Goal: Book appointment/travel/reservation

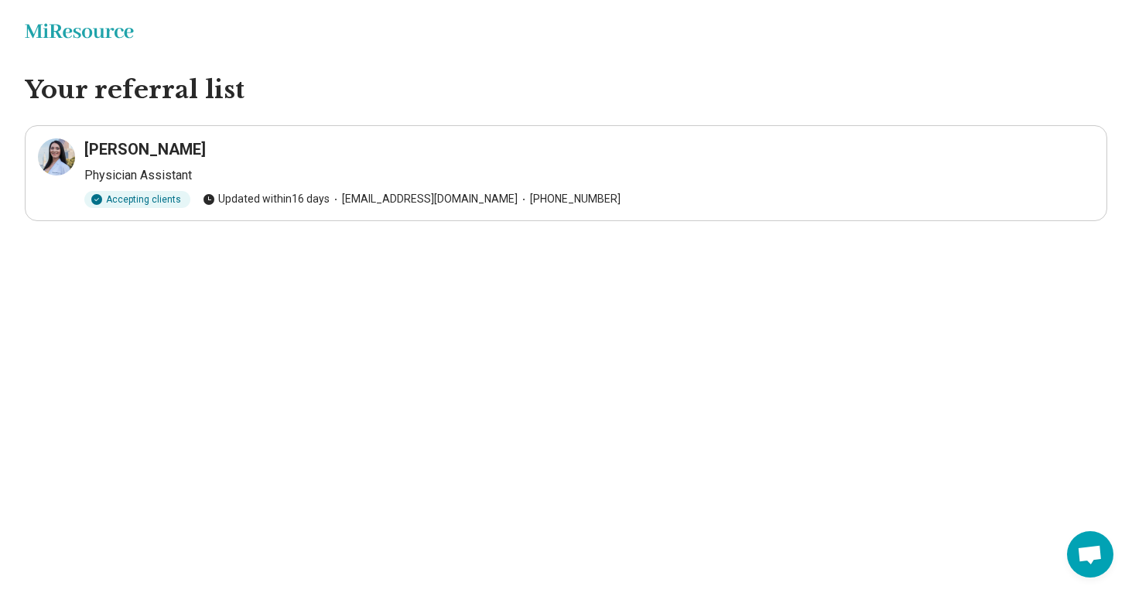
click at [131, 136] on article "Kiana Gizzi Physician Assistant Accepting clients Updated within 16 days info@a…" at bounding box center [566, 173] width 1082 height 96
click at [121, 159] on h3 "Kiana Gizzi" at bounding box center [144, 149] width 121 height 22
click at [120, 204] on div "Accepting clients" at bounding box center [137, 199] width 106 height 17
click at [56, 161] on icon at bounding box center [56, 157] width 19 height 19
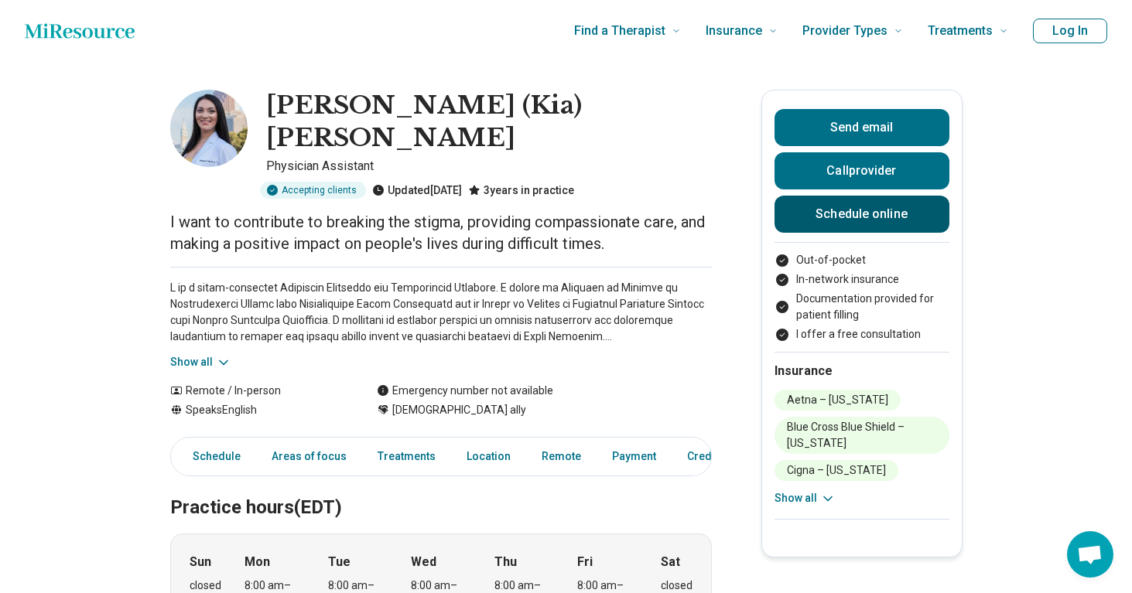
click at [858, 220] on link "Schedule online" at bounding box center [861, 214] width 175 height 37
click at [221, 355] on icon at bounding box center [223, 362] width 15 height 15
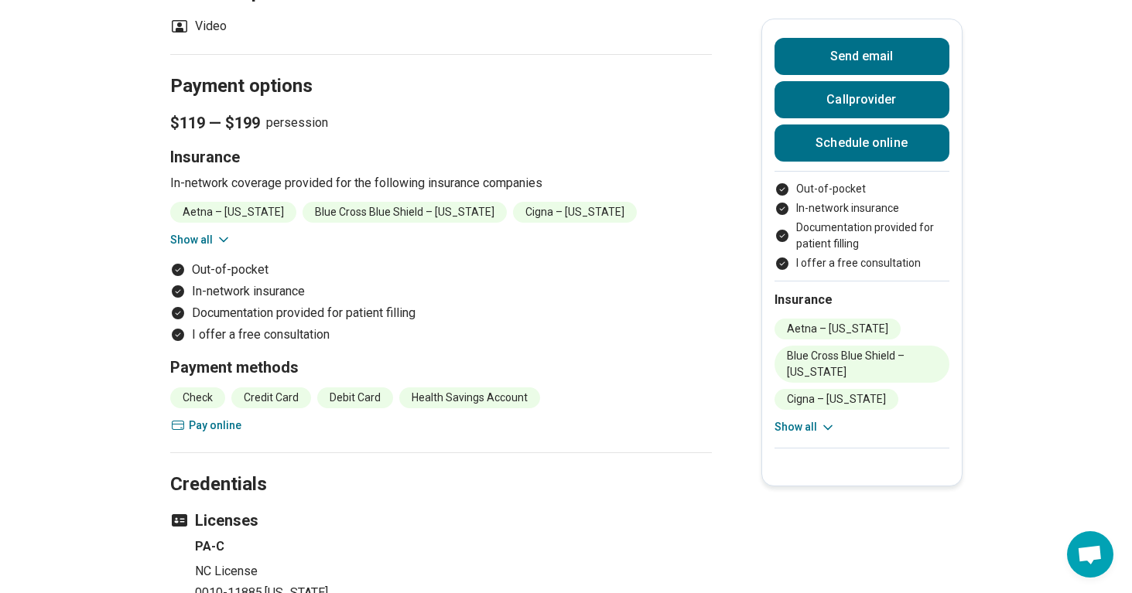
scroll to position [1621, 0]
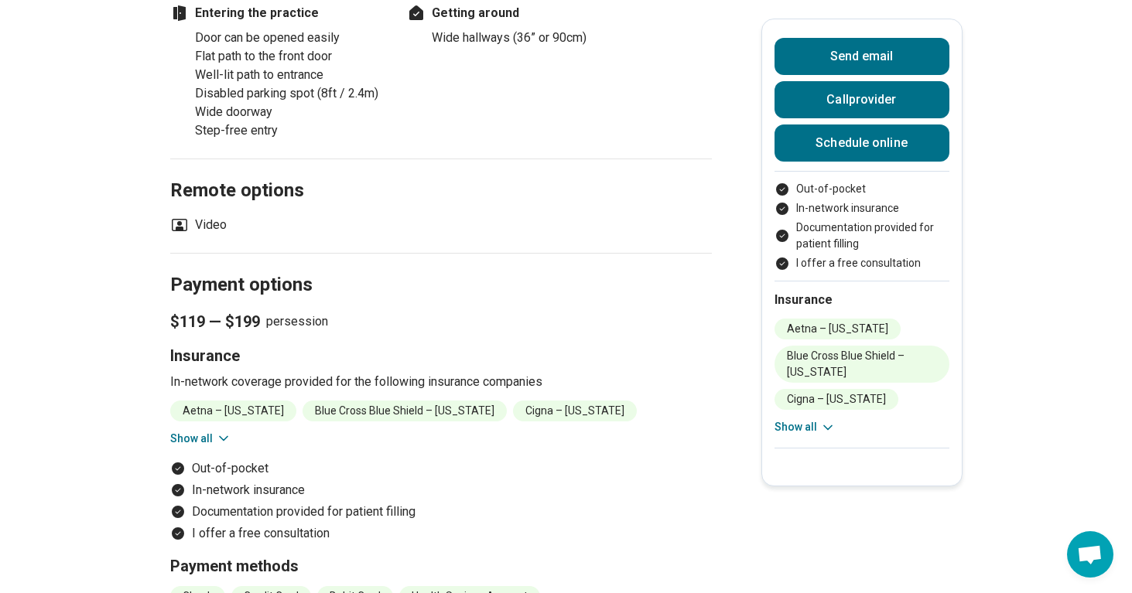
click at [224, 431] on icon at bounding box center [223, 438] width 15 height 15
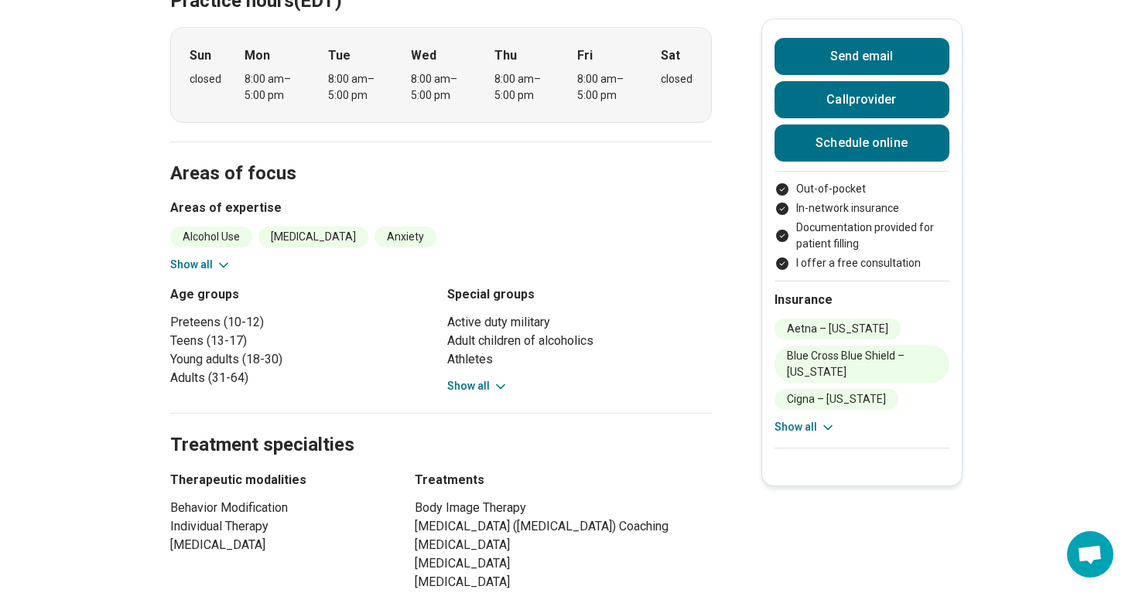
scroll to position [0, 0]
